Goal: Find specific page/section: Find specific page/section

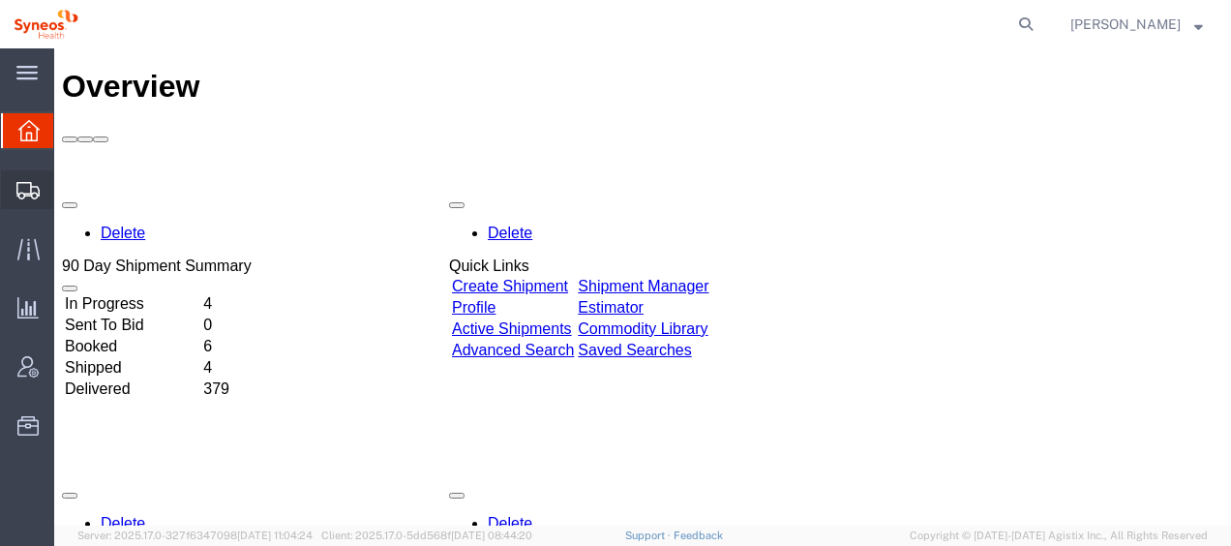
click at [0, 0] on span "Shipment Manager" at bounding box center [0, 0] width 0 height 0
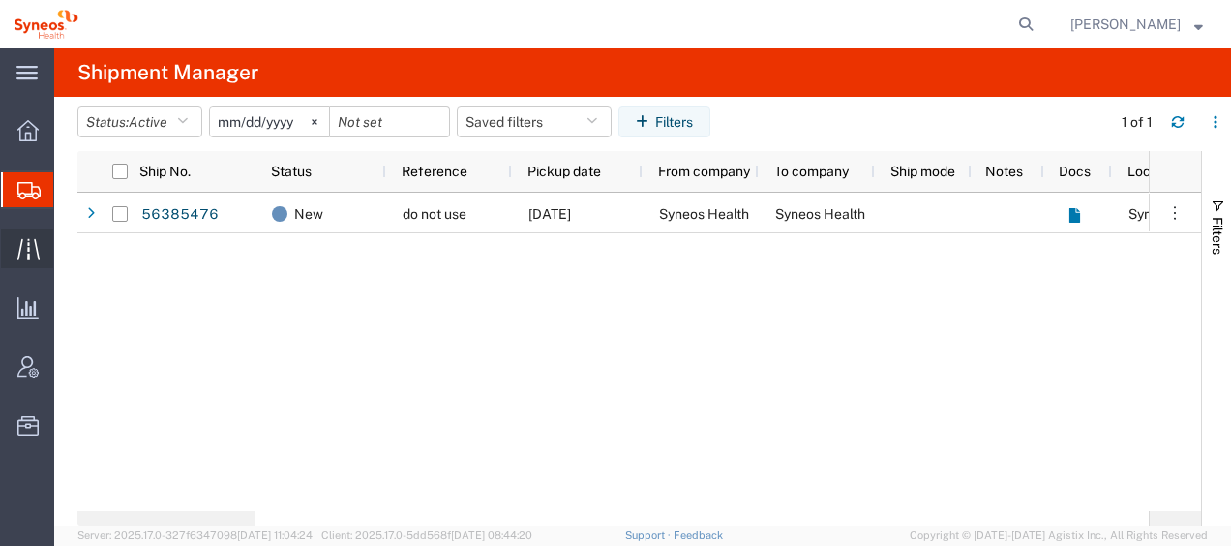
click at [67, 248] on span "Traffic" at bounding box center [60, 248] width 14 height 39
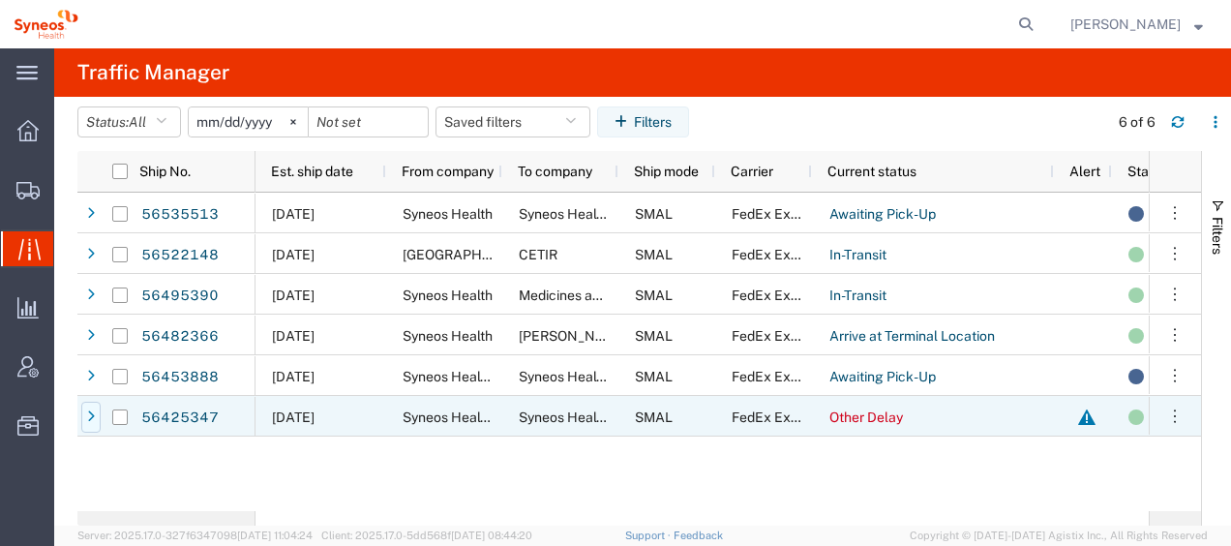
click at [94, 414] on icon at bounding box center [91, 417] width 8 height 14
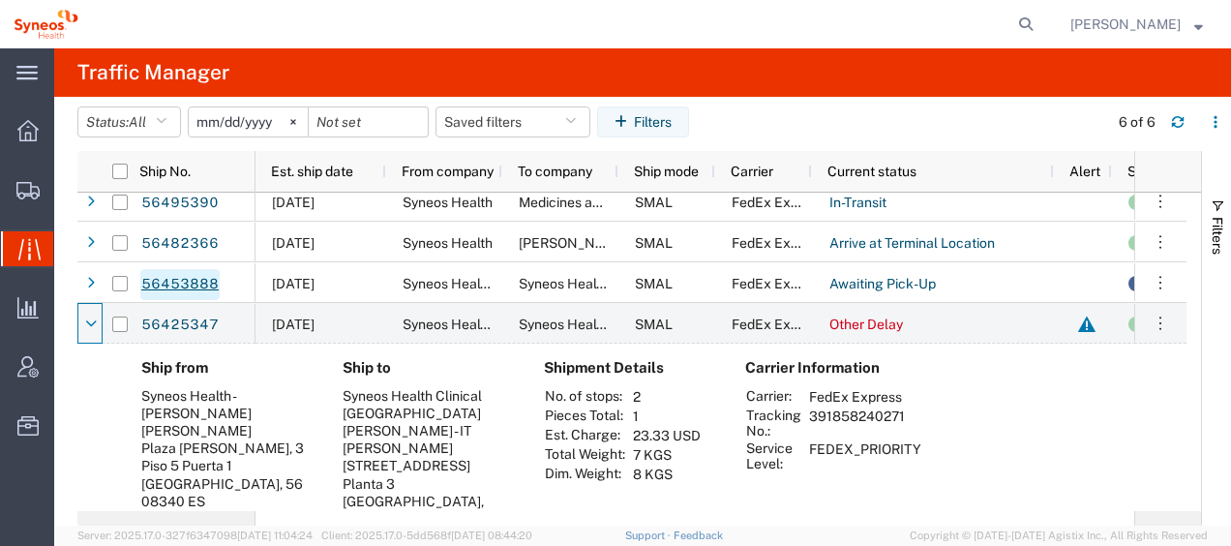
scroll to position [194, 0]
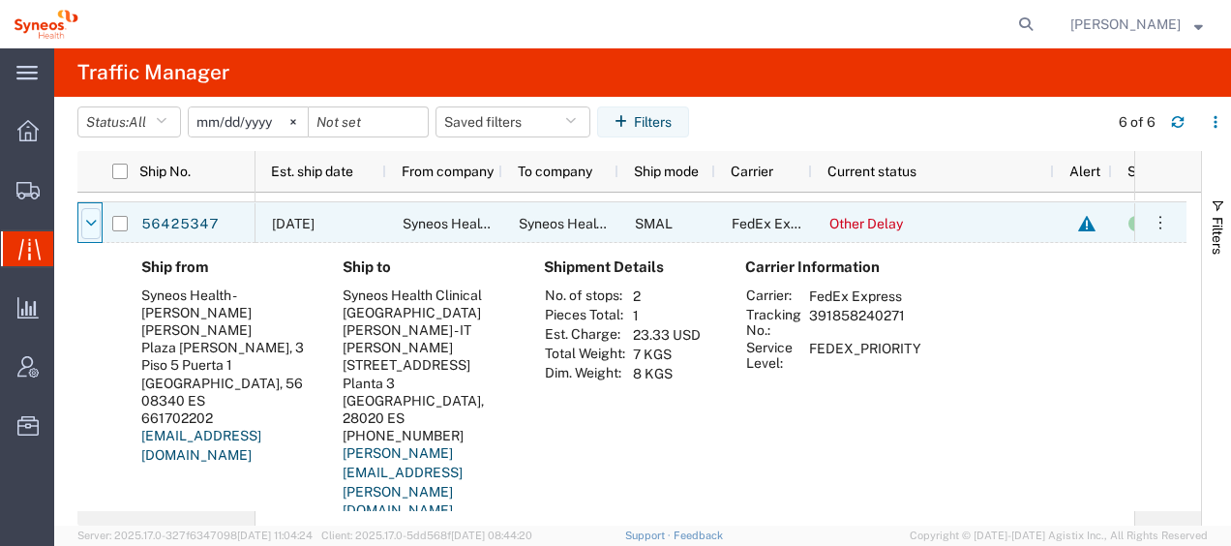
click at [93, 227] on icon at bounding box center [91, 224] width 12 height 14
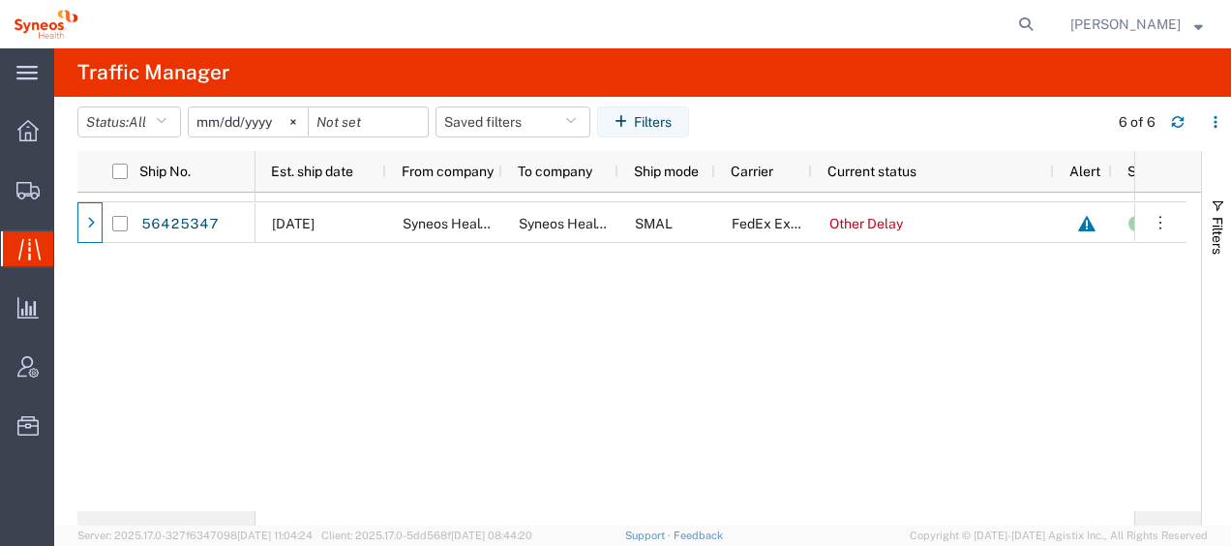
scroll to position [0, 0]
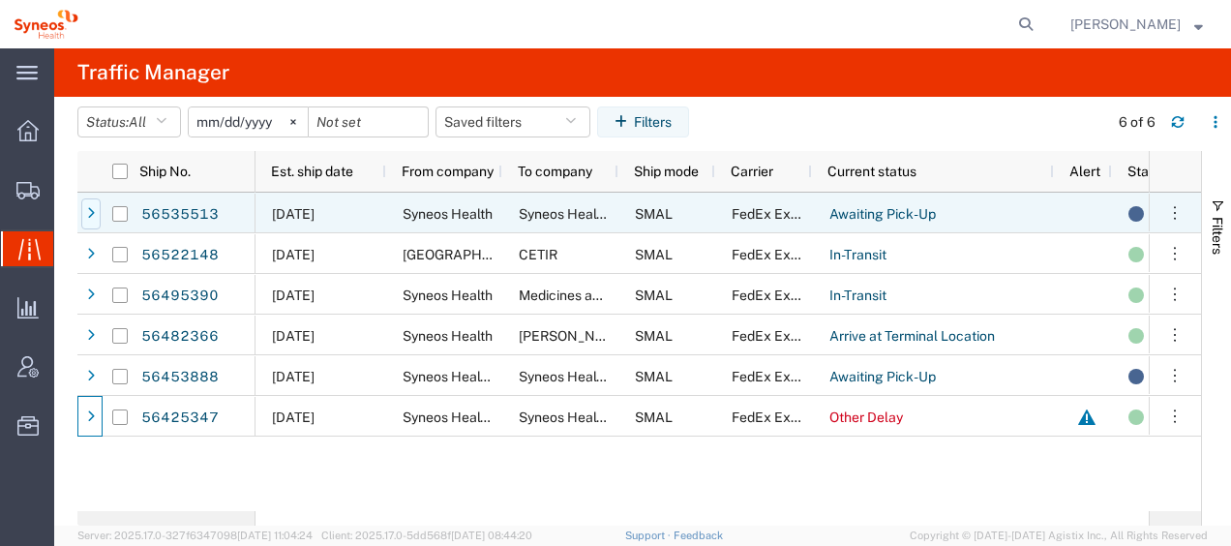
click at [94, 211] on icon at bounding box center [91, 214] width 8 height 14
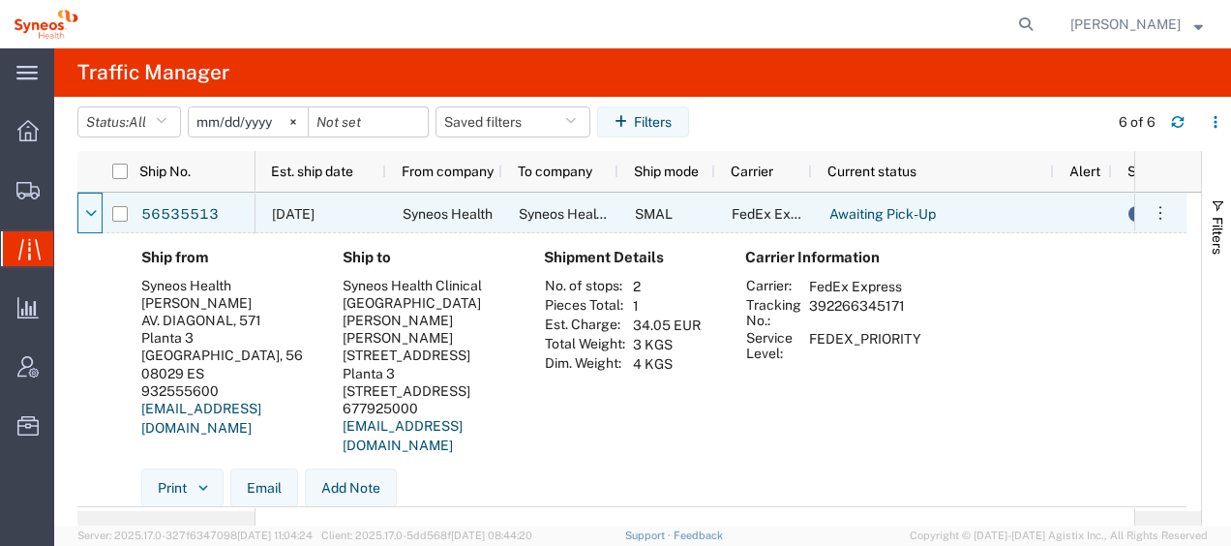
click at [94, 211] on icon at bounding box center [91, 214] width 12 height 14
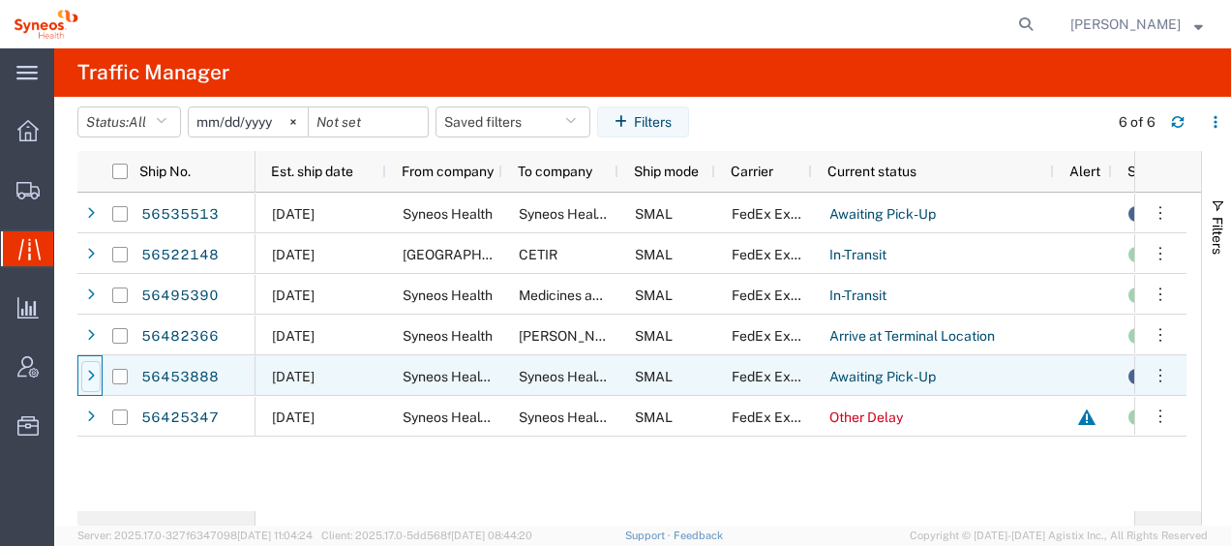
click at [83, 375] on div at bounding box center [90, 376] width 19 height 31
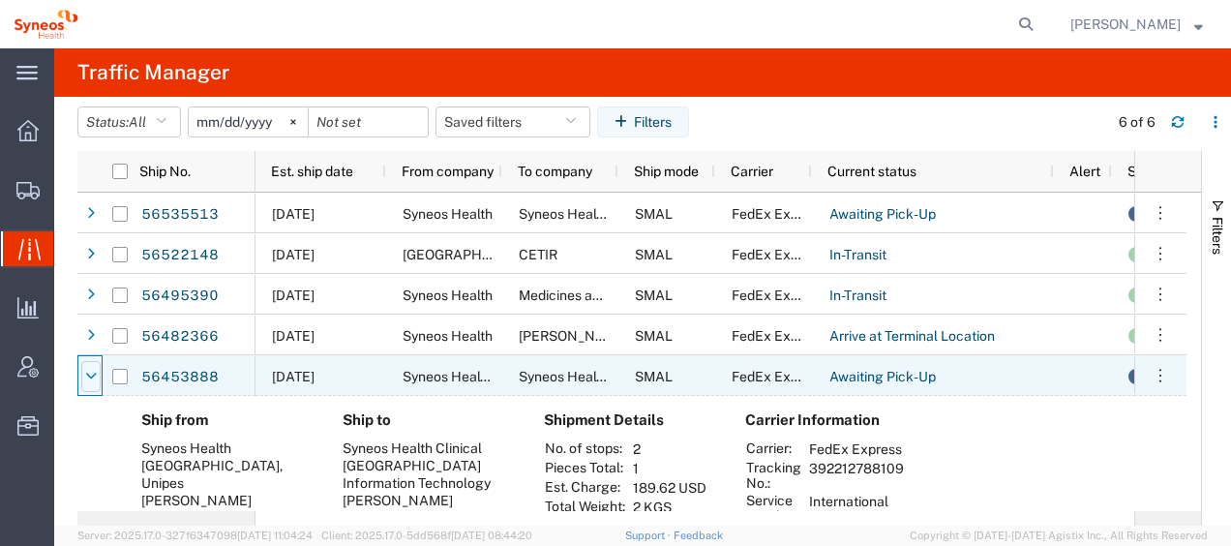
scroll to position [97, 0]
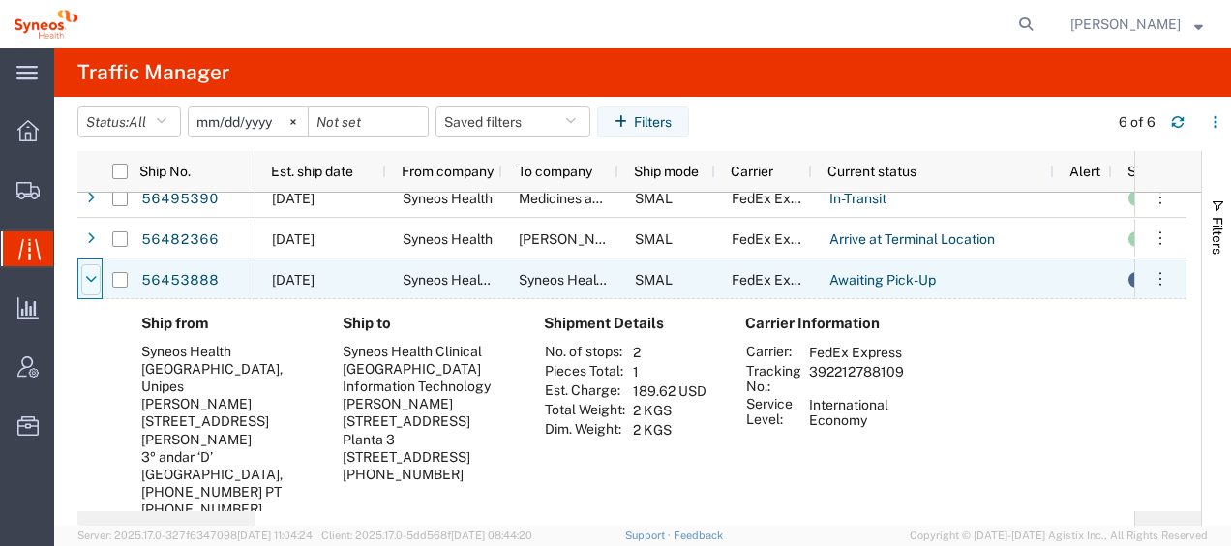
click at [97, 281] on div at bounding box center [90, 279] width 19 height 31
